Goal: Check status: Check status

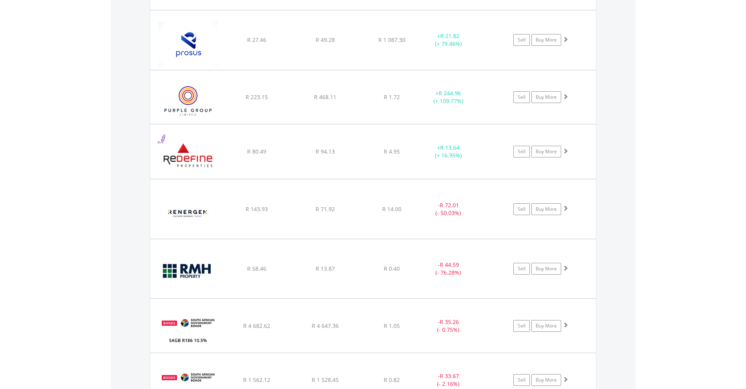
scroll to position [2076, 0]
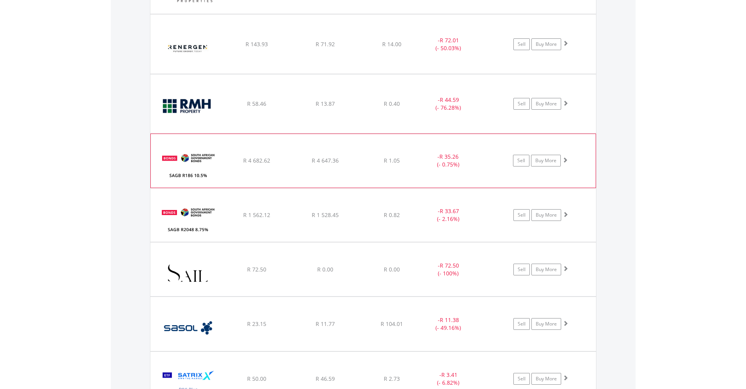
click at [565, 160] on span at bounding box center [565, 159] width 5 height 5
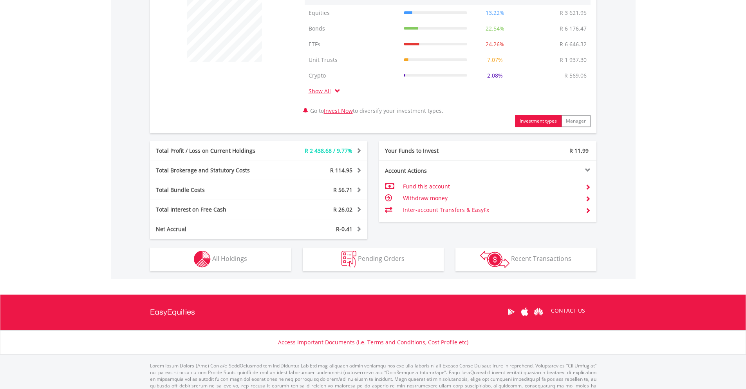
scroll to position [337, 0]
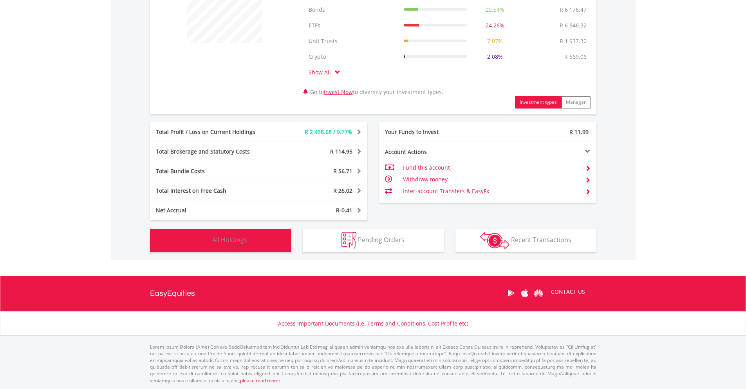
click at [216, 241] on span "All Holdings" at bounding box center [229, 239] width 35 height 9
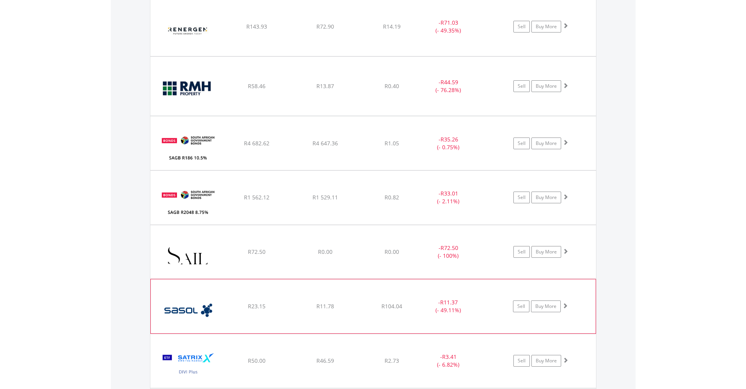
scroll to position [2062, 0]
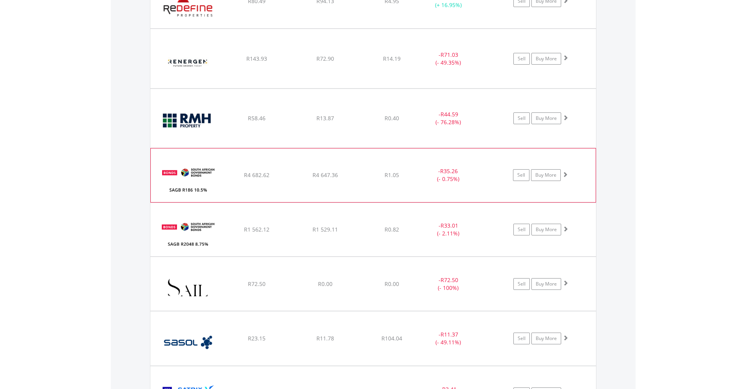
click at [565, 175] on span at bounding box center [565, 174] width 5 height 5
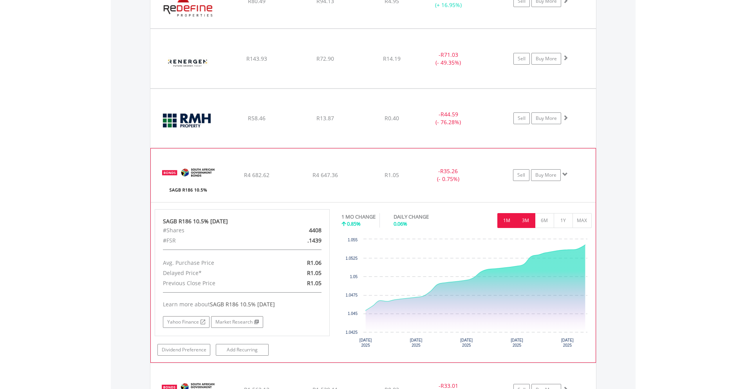
click at [528, 226] on button "3M" at bounding box center [525, 220] width 19 height 15
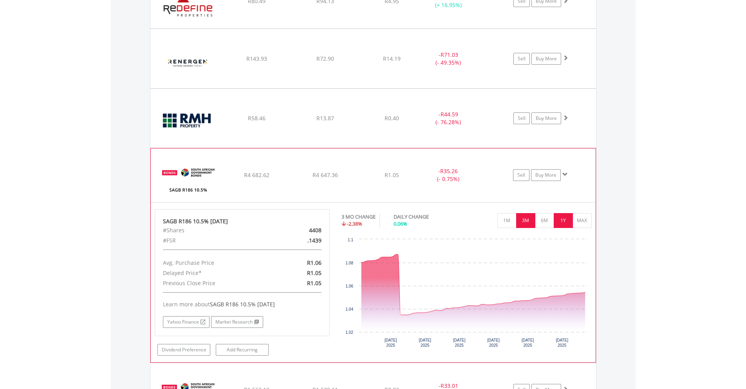
click at [558, 217] on button "1Y" at bounding box center [563, 220] width 19 height 15
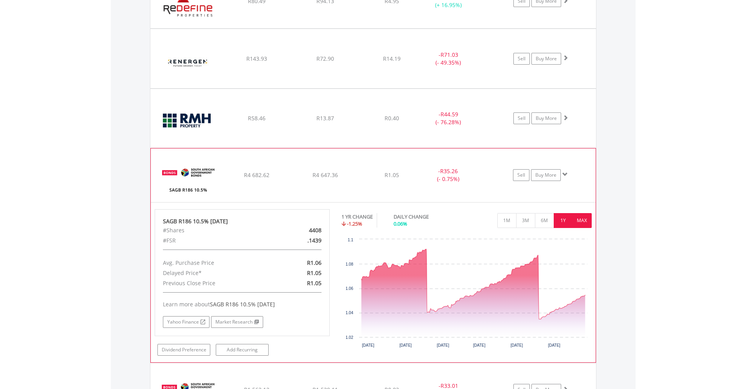
click at [581, 220] on button "MAX" at bounding box center [582, 220] width 19 height 15
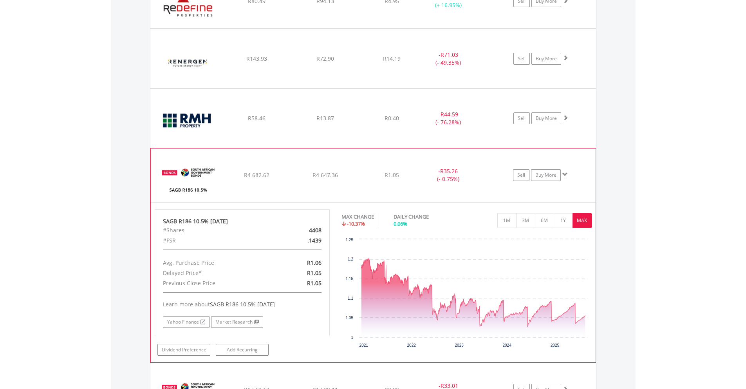
click at [564, 177] on span at bounding box center [565, 174] width 5 height 5
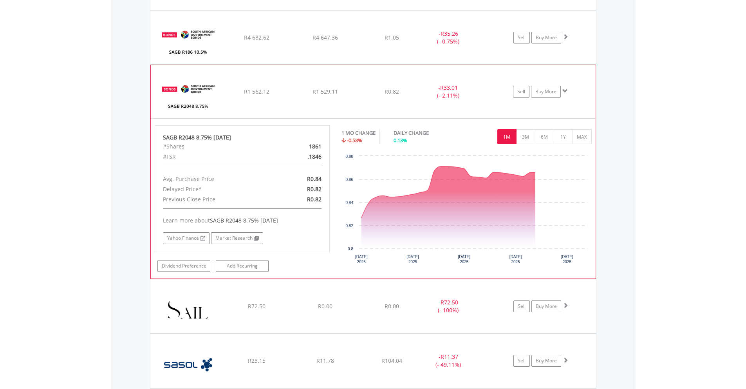
scroll to position [2218, 0]
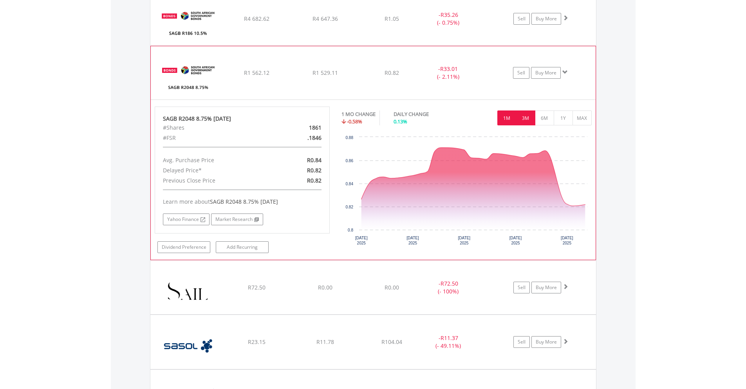
click at [528, 118] on button "3M" at bounding box center [525, 117] width 19 height 15
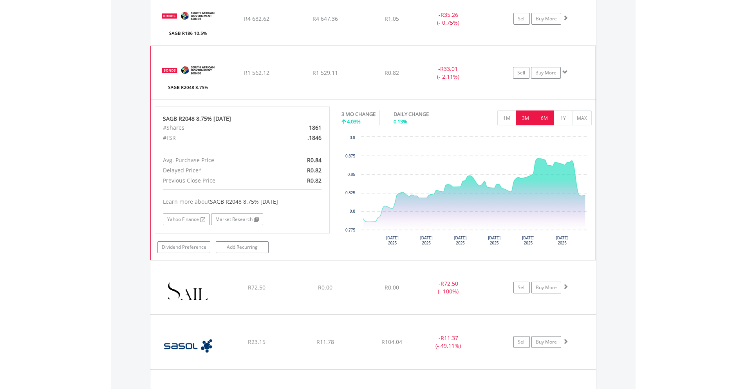
click at [547, 117] on button "6M" at bounding box center [544, 117] width 19 height 15
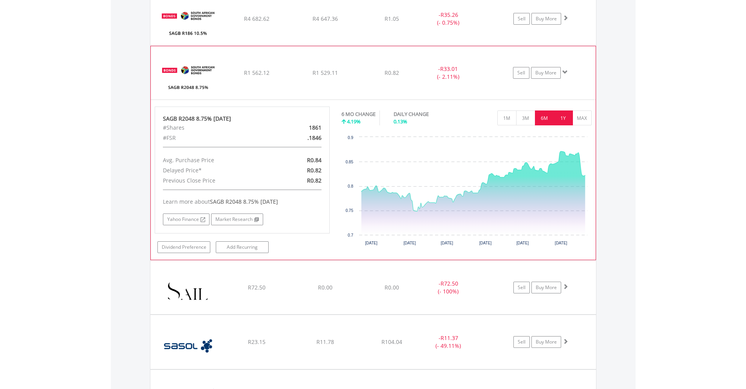
click at [567, 123] on button "1Y" at bounding box center [563, 117] width 19 height 15
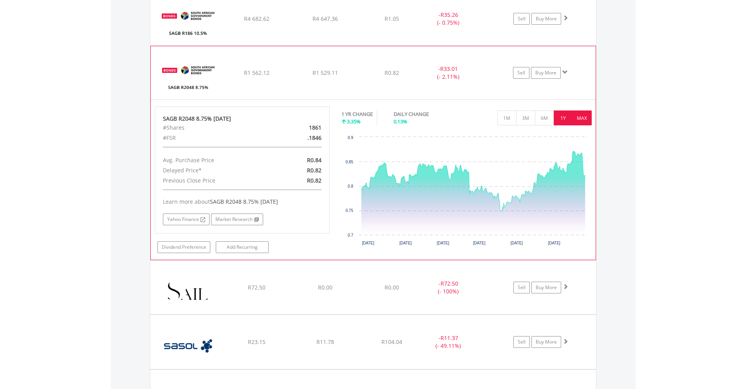
click at [586, 119] on button "MAX" at bounding box center [582, 117] width 19 height 15
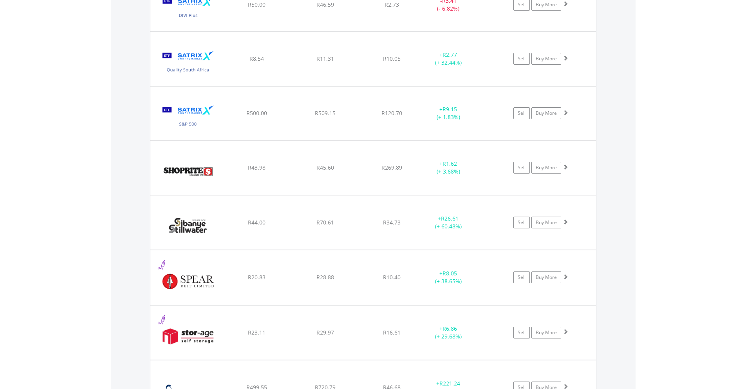
scroll to position [2453, 0]
